Goal: Task Accomplishment & Management: Manage account settings

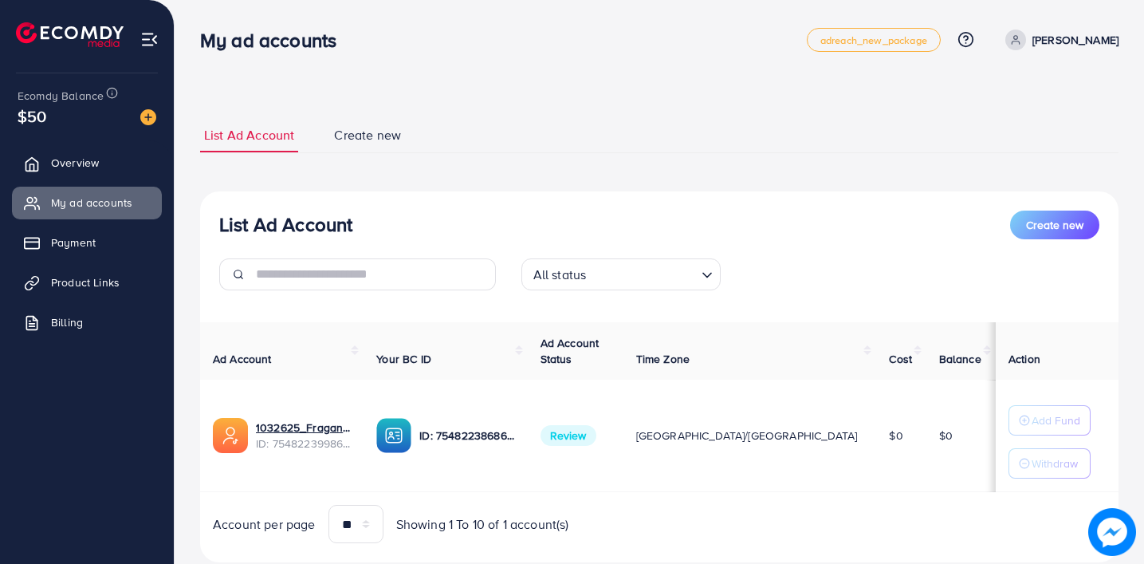
scroll to position [43, 0]
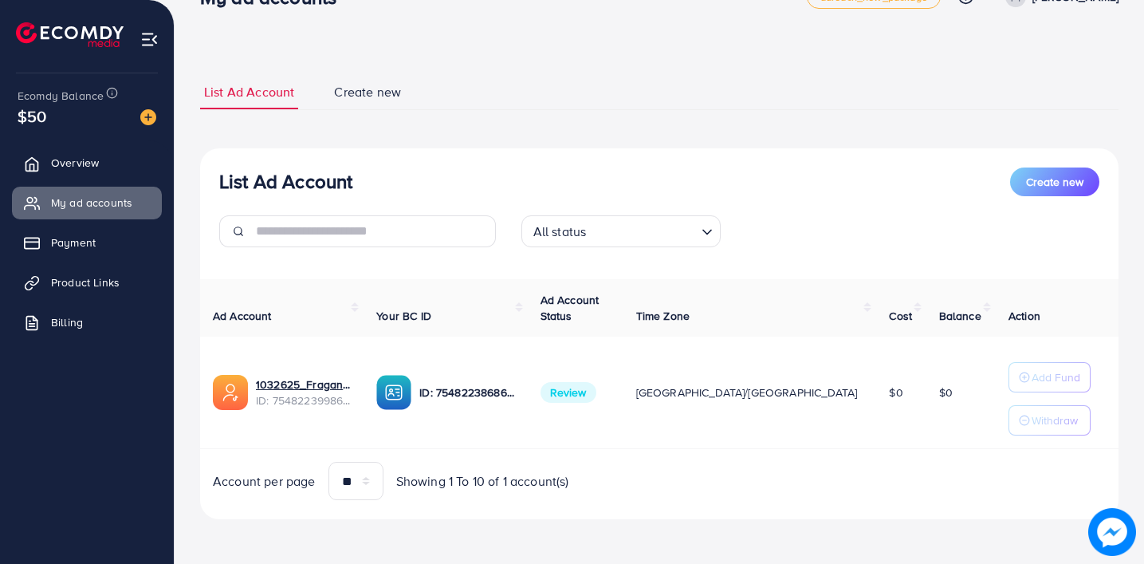
click at [596, 395] on span "Review" at bounding box center [568, 392] width 56 height 21
click at [78, 174] on link "Overview" at bounding box center [87, 163] width 150 height 32
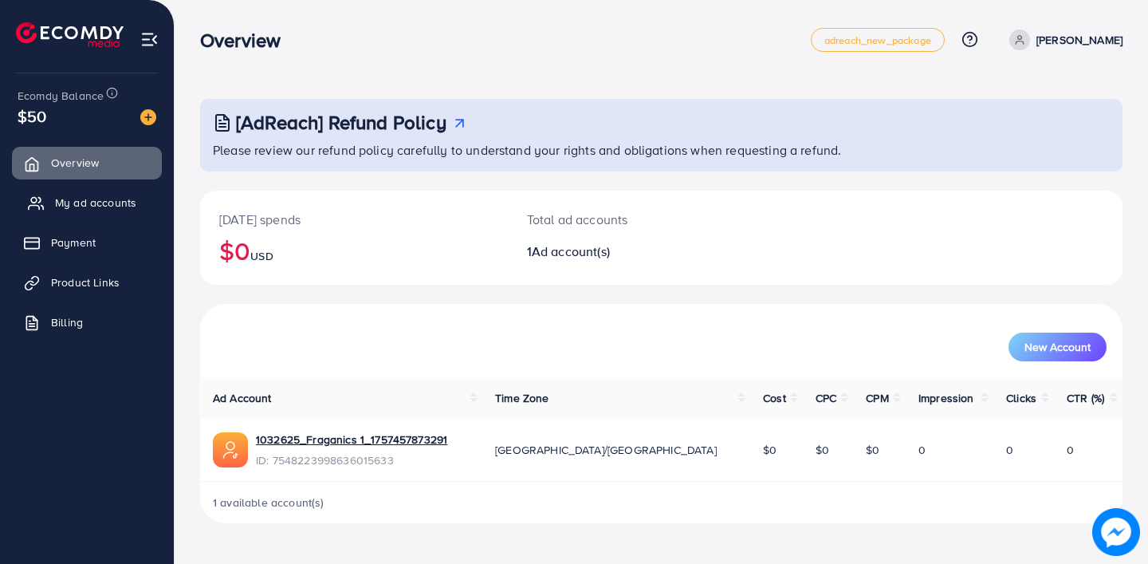
click at [82, 198] on span "My ad accounts" at bounding box center [95, 202] width 81 height 16
